Goal: Information Seeking & Learning: Learn about a topic

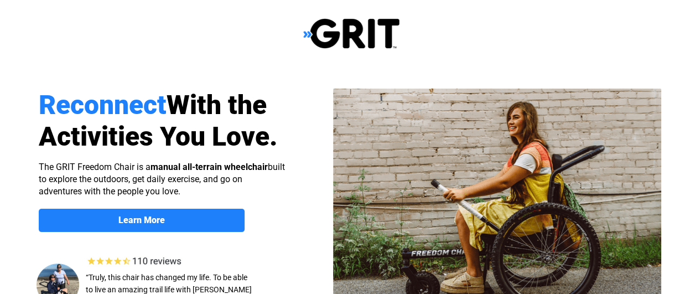
select select "US"
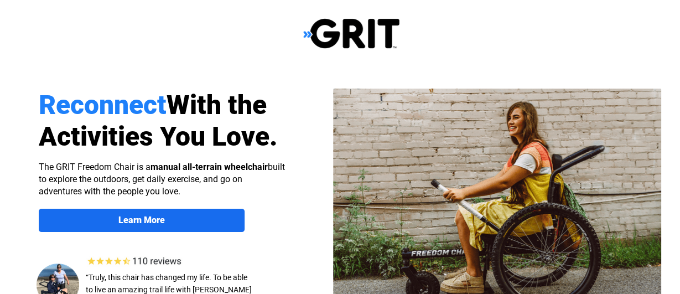
click at [148, 221] on strong "Learn More" at bounding box center [141, 220] width 46 height 11
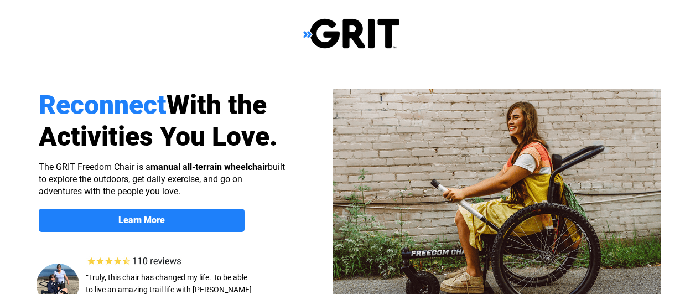
scroll to position [858, 1]
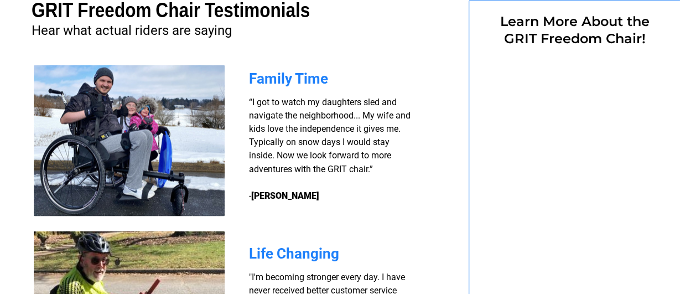
select select "US"
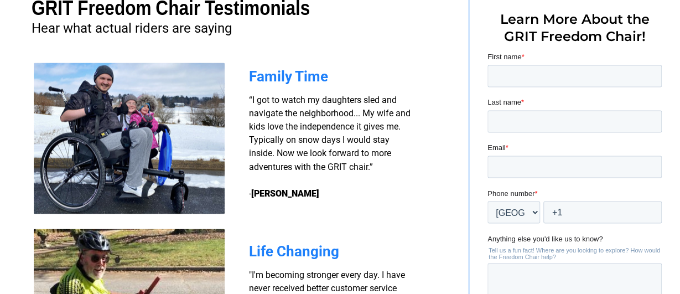
scroll to position [858, 0]
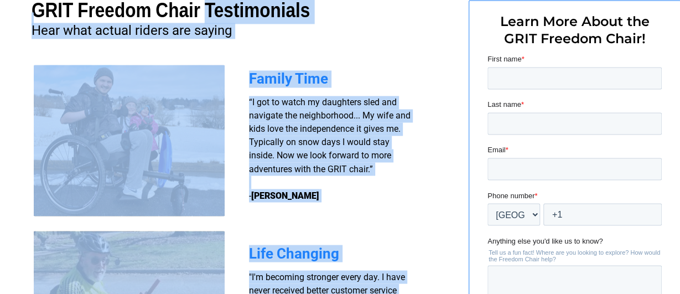
drag, startPoint x: 20, startPoint y: 6, endPoint x: 244, endPoint y: 5, distance: 224.1
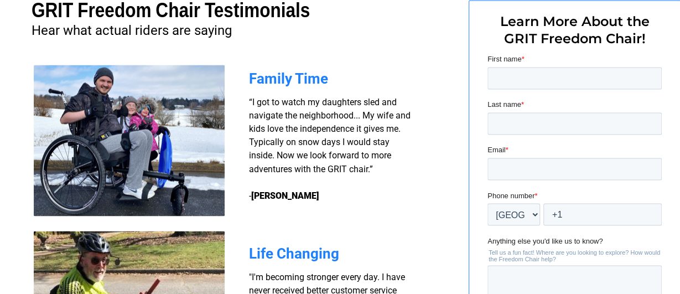
click at [0, 0] on span "GRIT Freedom Chair Testimonials" at bounding box center [0, 0] width 0 height 0
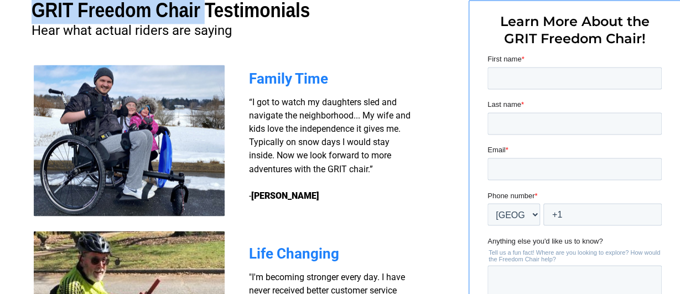
click at [0, 0] on h1 "GRIT Freedom Chair Testimonials" at bounding box center [0, 0] width 0 height 0
copy span "GRIT Freedom Chair"
